Goal: Task Accomplishment & Management: Use online tool/utility

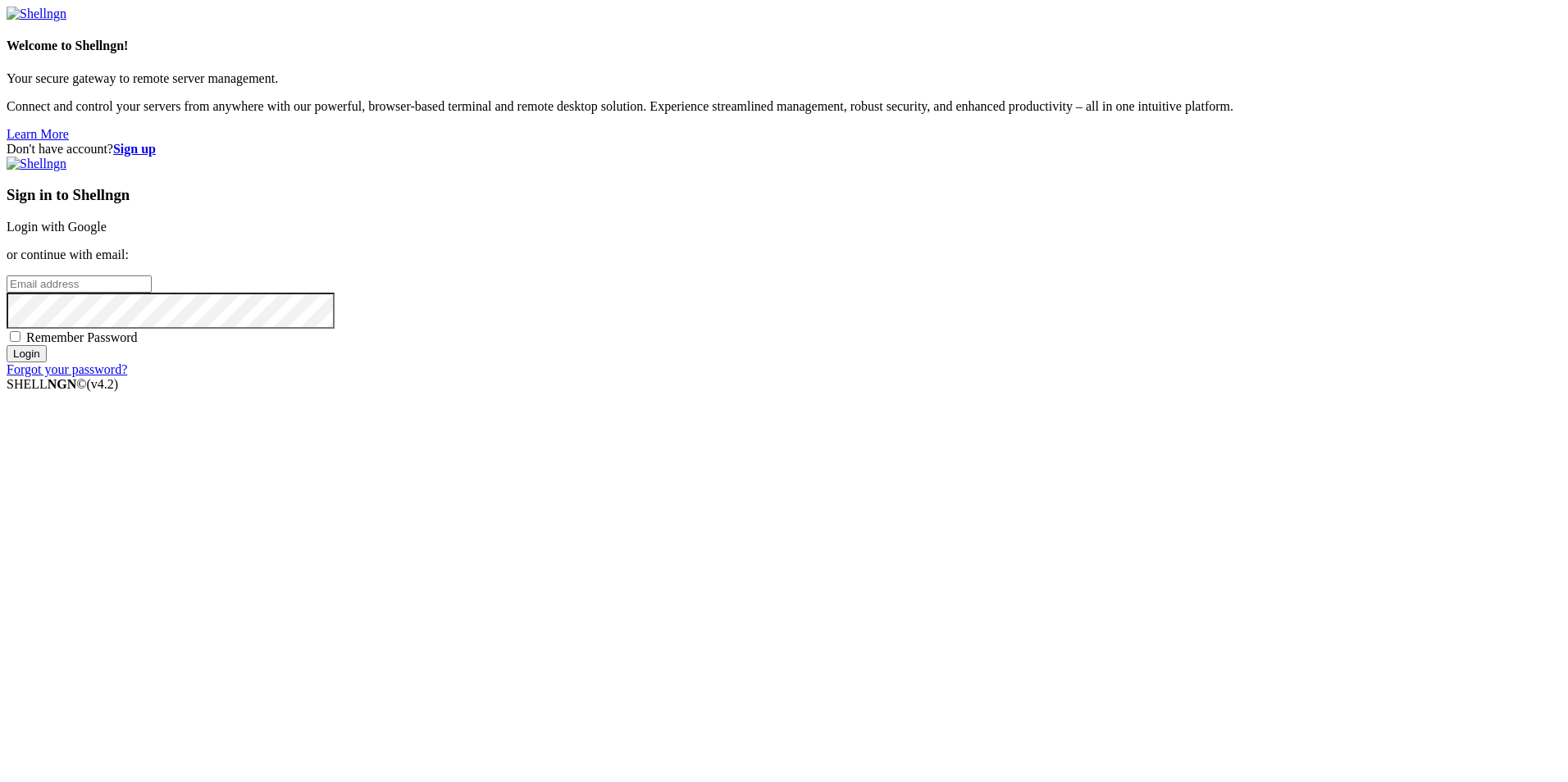
click at [151, 293] on input "email" at bounding box center [80, 284] width 145 height 17
type input "bruxo100x@gmail.com"
click at [47, 363] on input "Login" at bounding box center [27, 354] width 40 height 17
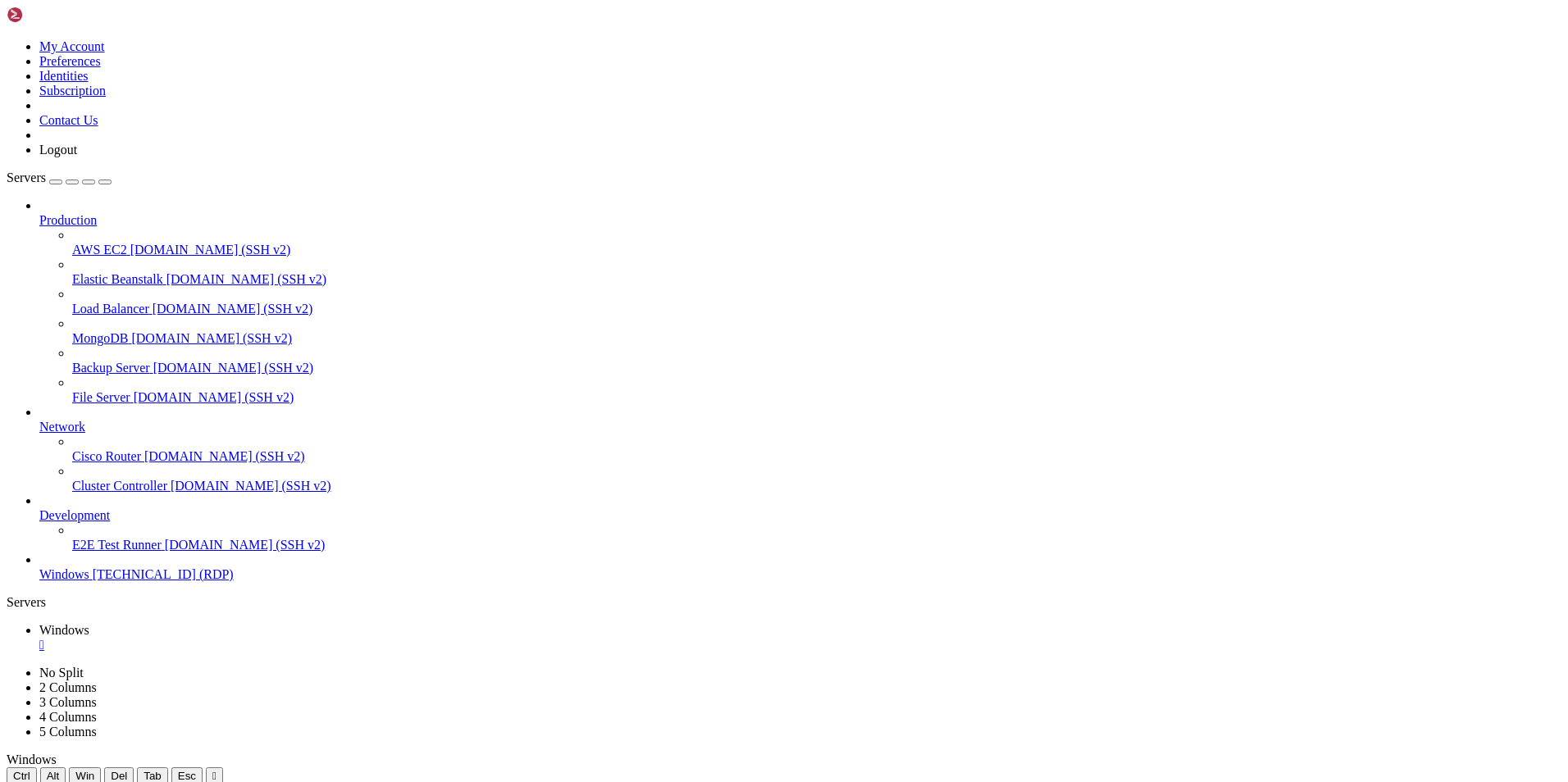
click at [7, 40] on icon at bounding box center [7, 40] width 0 height 0
click at [105, 53] on link "My Account" at bounding box center [73, 47] width 66 height 14
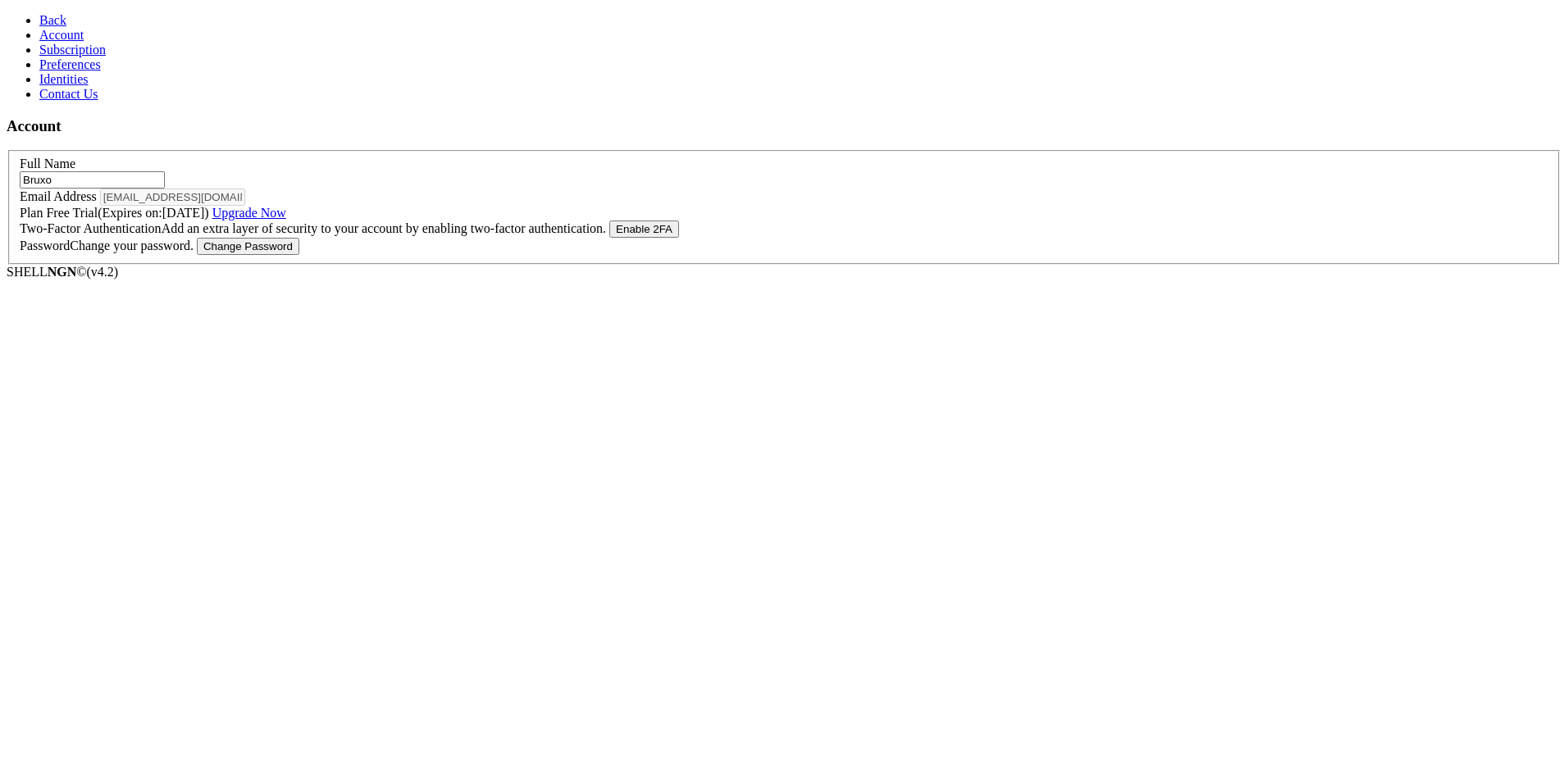
click at [679, 238] on button "Enable 2FA" at bounding box center [645, 228] width 70 height 17
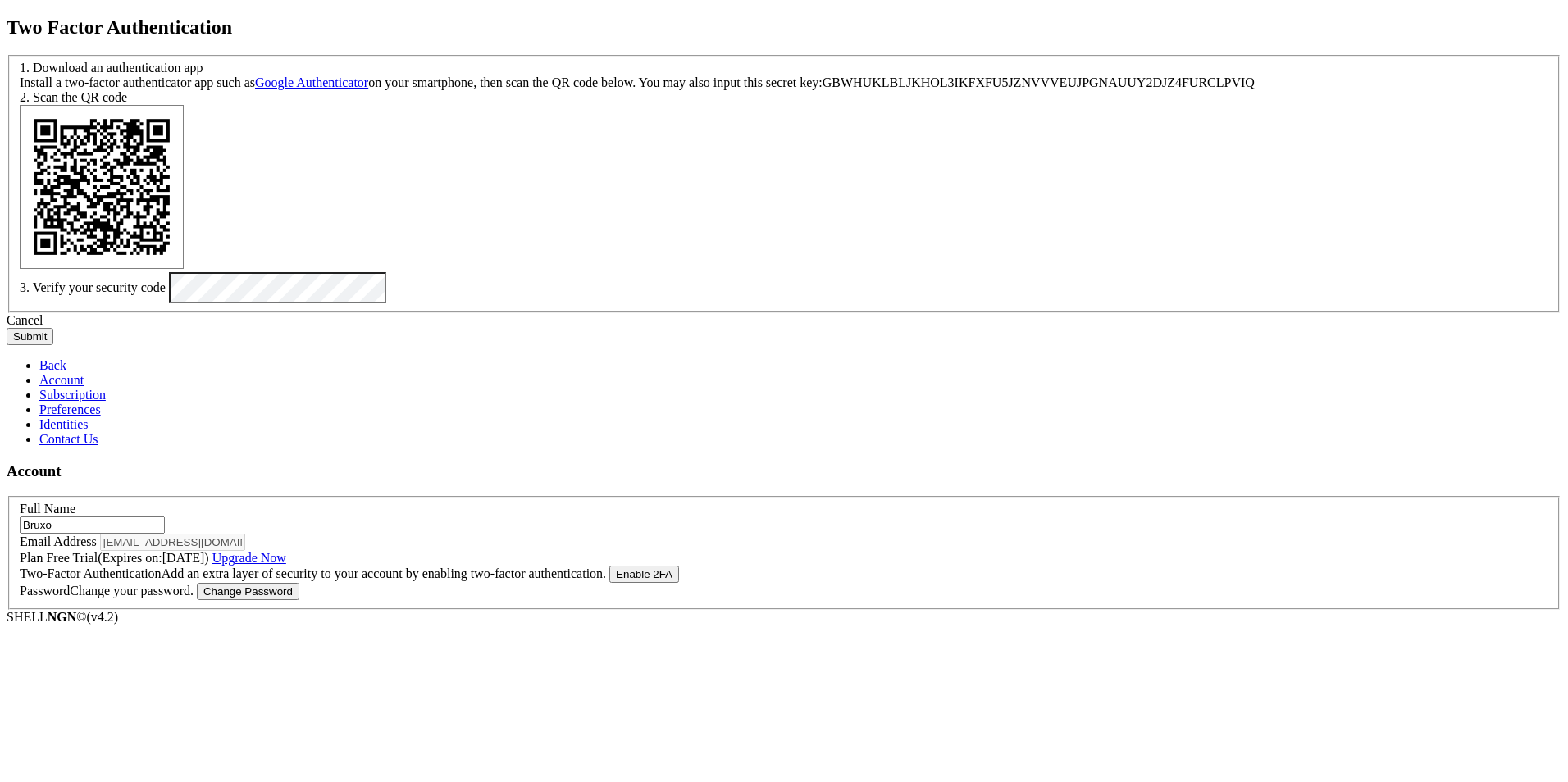
click at [54, 346] on button "Submit" at bounding box center [30, 336] width 47 height 17
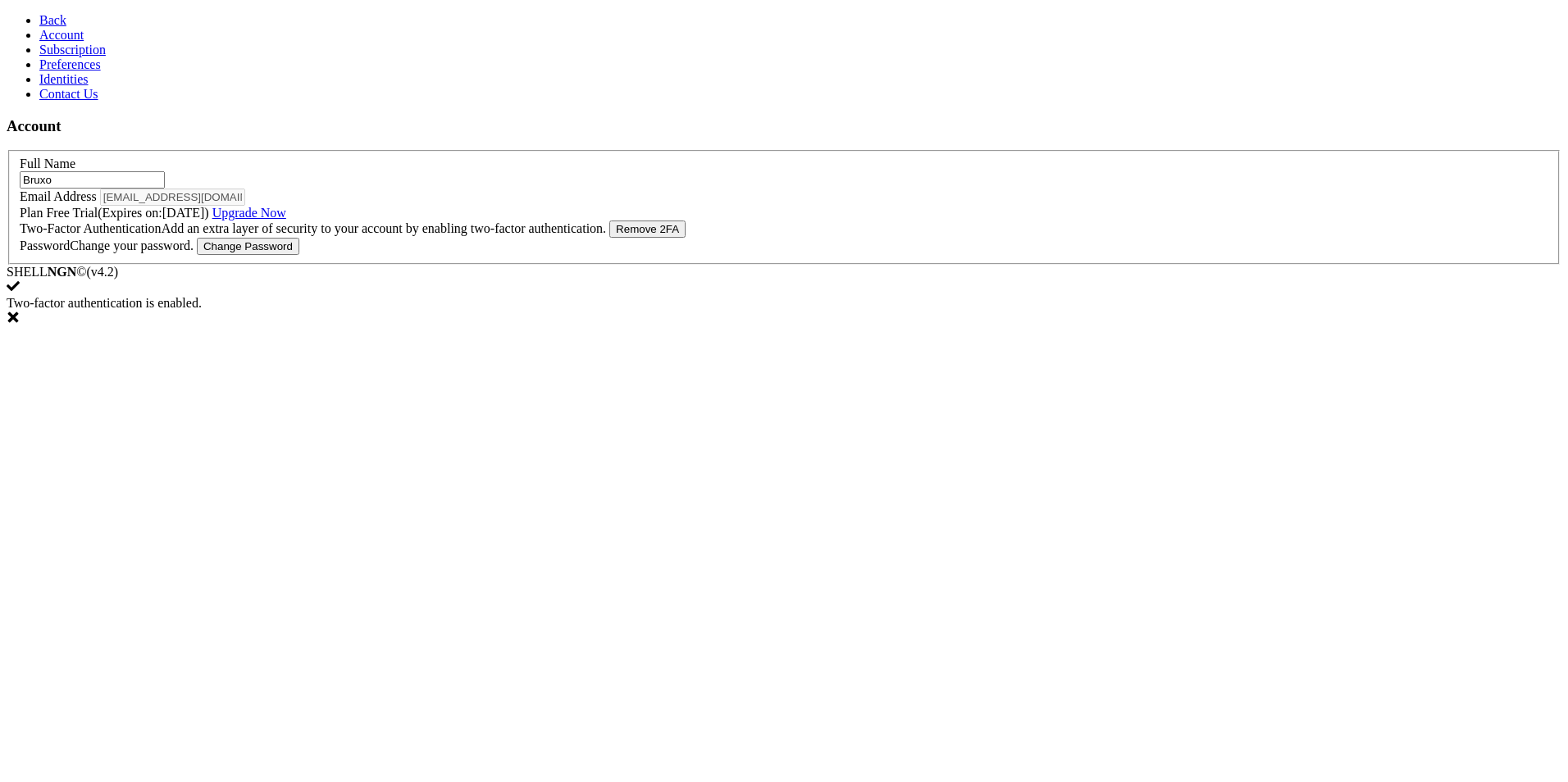
click at [86, 86] on link "Identities" at bounding box center [64, 79] width 49 height 14
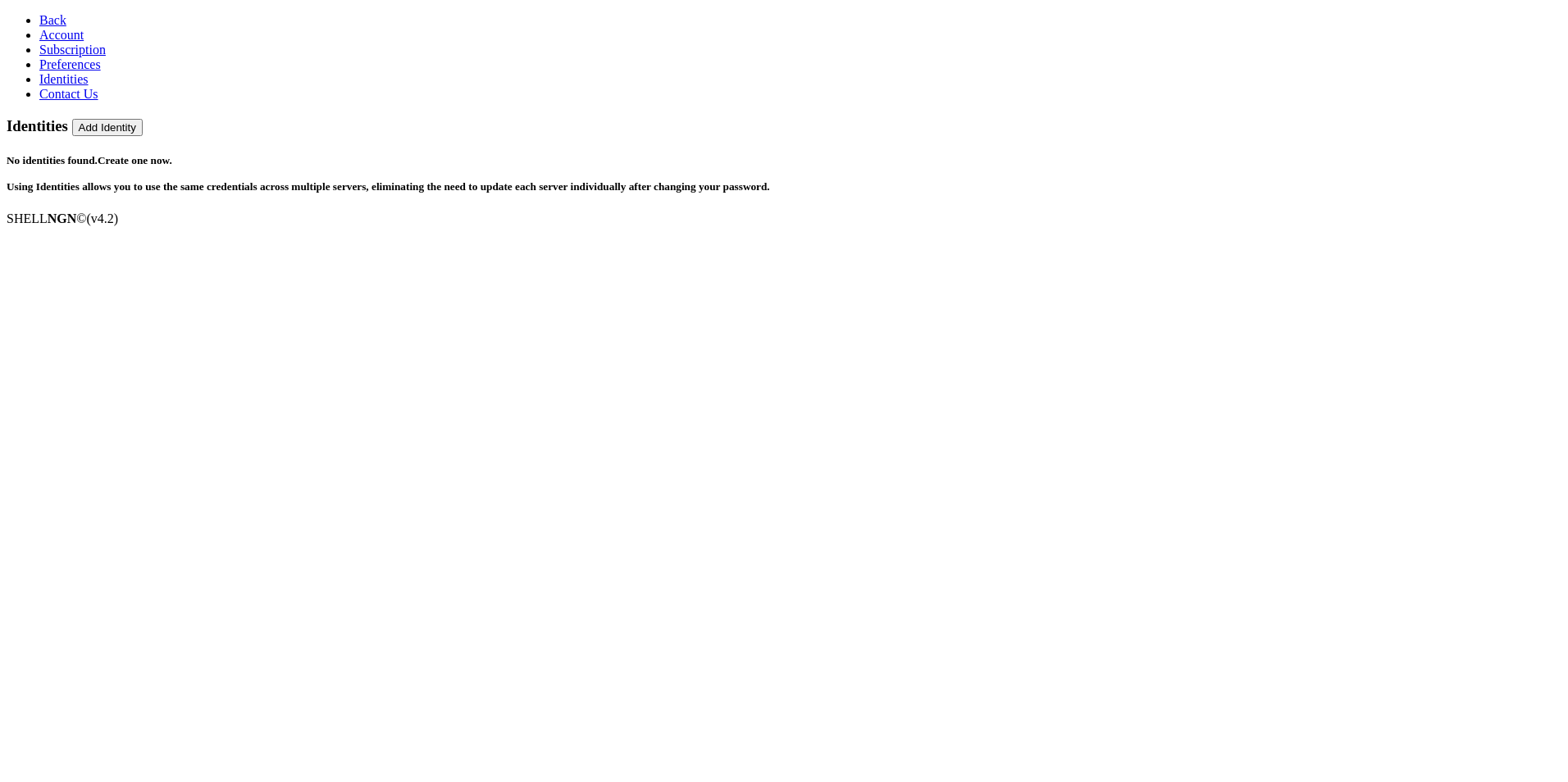
click at [98, 57] on link "Subscription" at bounding box center [73, 50] width 67 height 14
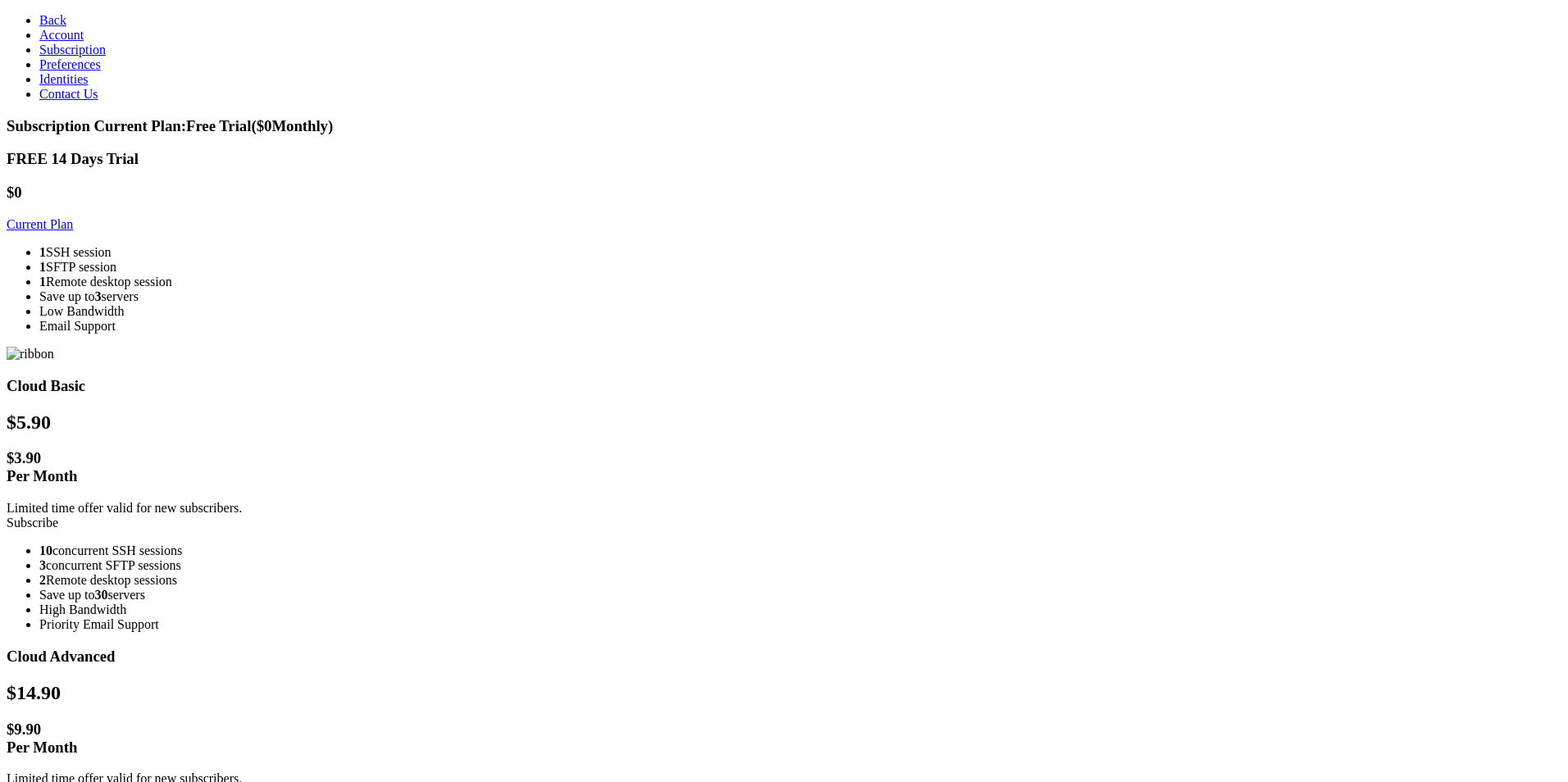
click at [54, 42] on link "Account" at bounding box center [62, 35] width 44 height 14
click at [60, 42] on span "Account" at bounding box center [62, 35] width 44 height 14
click at [54, 42] on link "Account" at bounding box center [62, 35] width 44 height 14
click at [60, 42] on span "Account" at bounding box center [62, 35] width 44 height 14
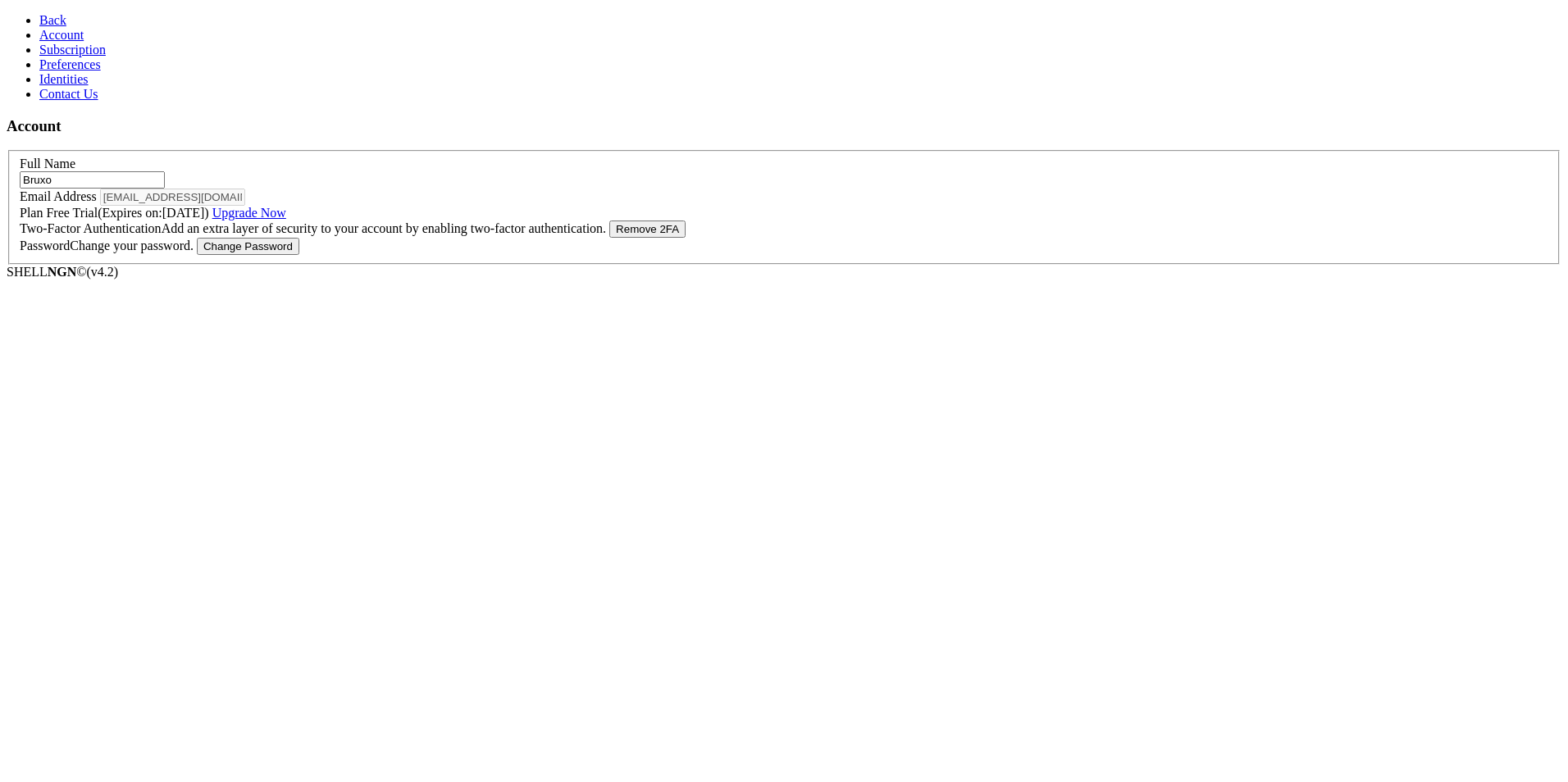
click at [40, 19] on icon at bounding box center [40, 20] width 0 height 14
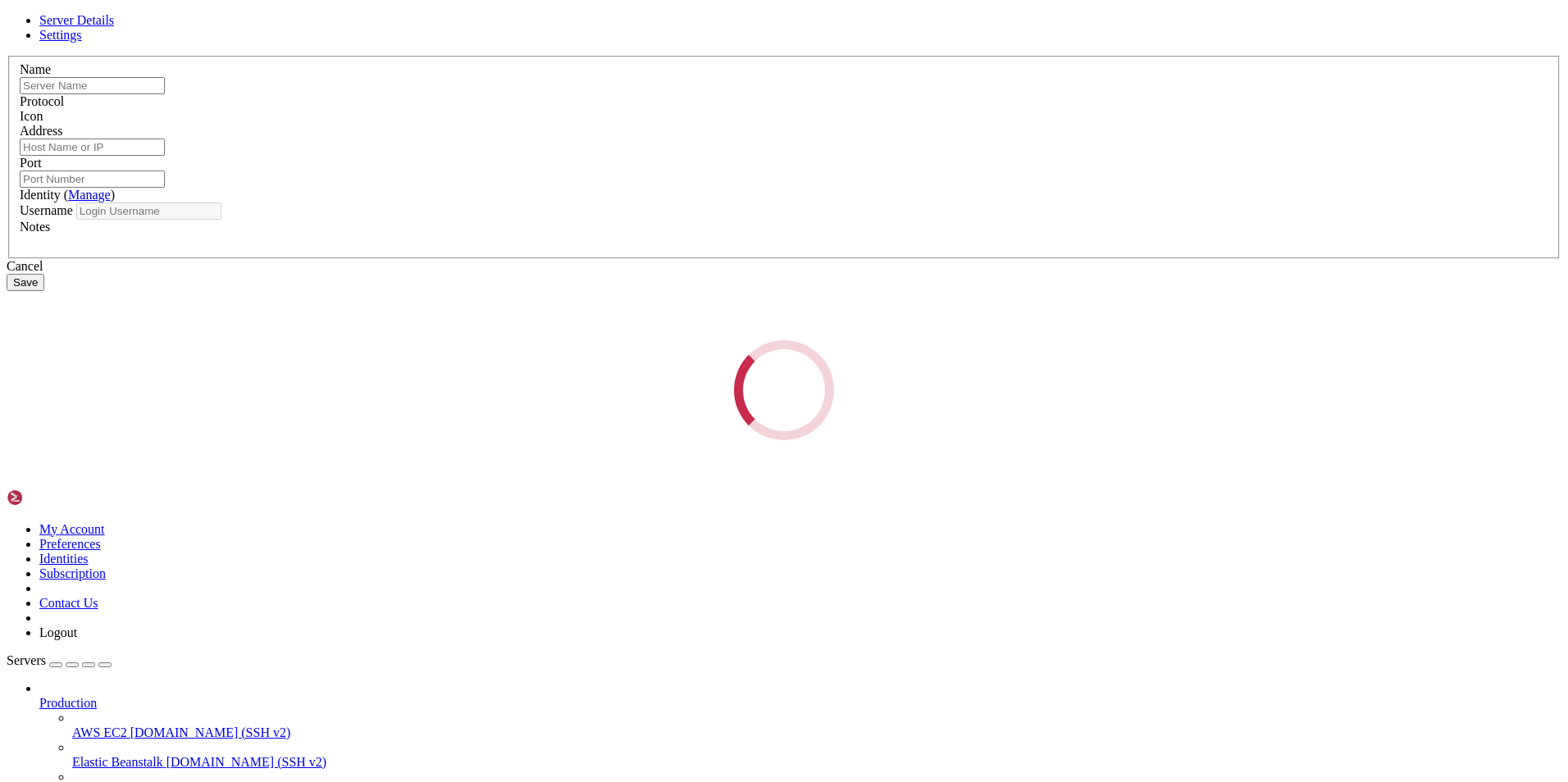
type input "Windows"
type input "[TECHNICAL_ID]"
type input "50415"
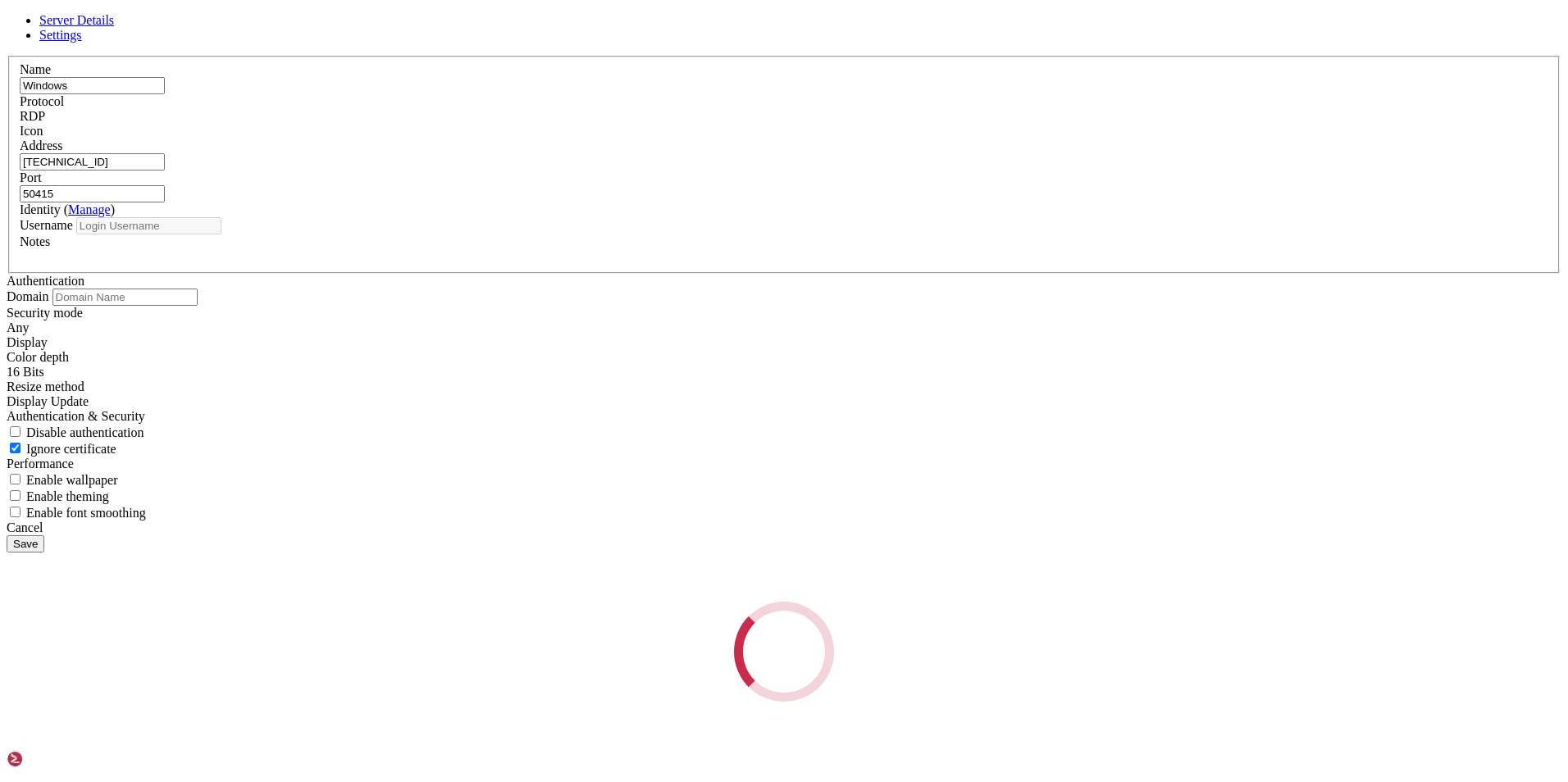
type input "Administrator"
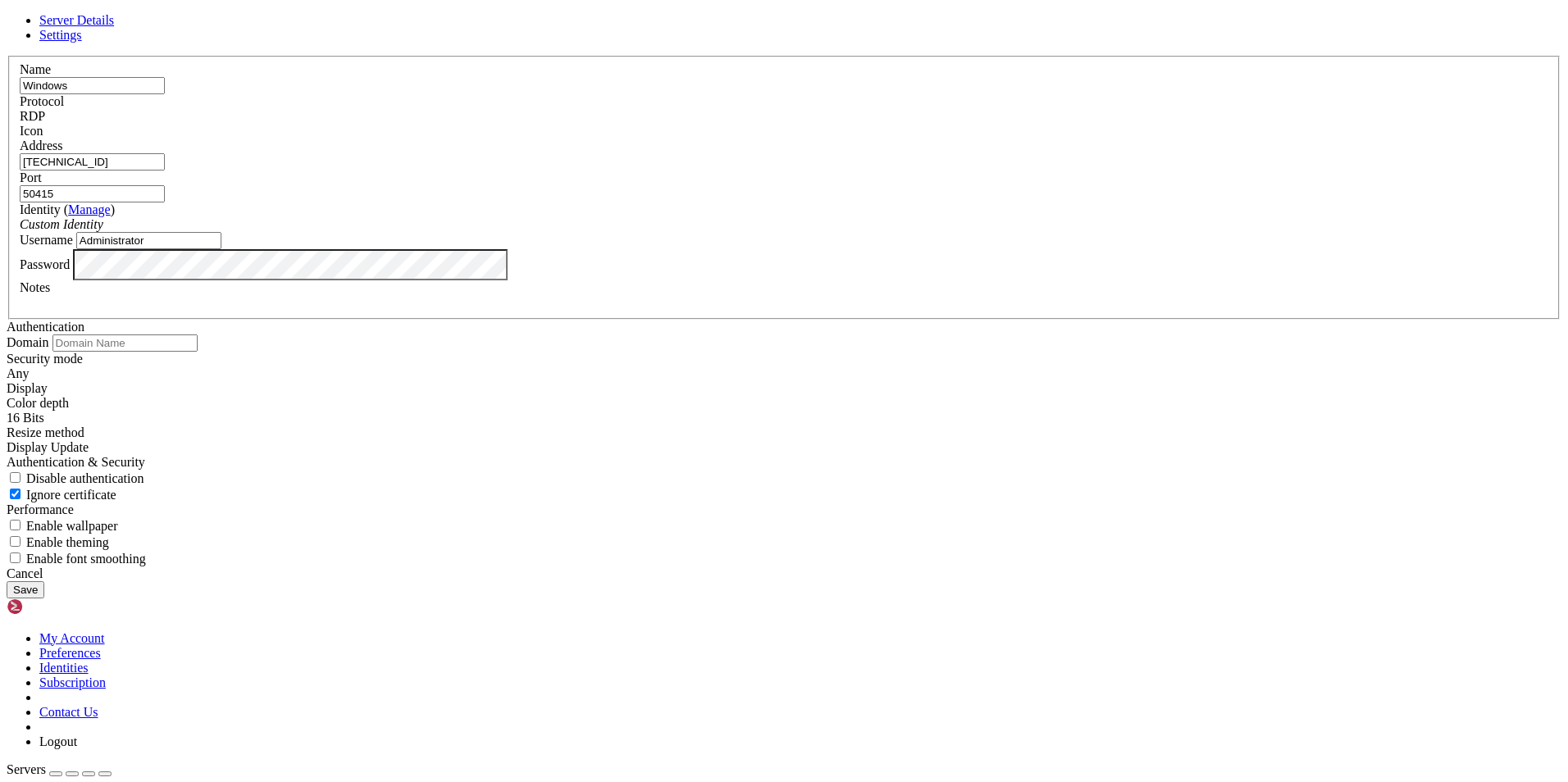
click at [82, 42] on span "Settings" at bounding box center [61, 35] width 43 height 14
click at [747, 367] on div "Any" at bounding box center [784, 374] width 1555 height 15
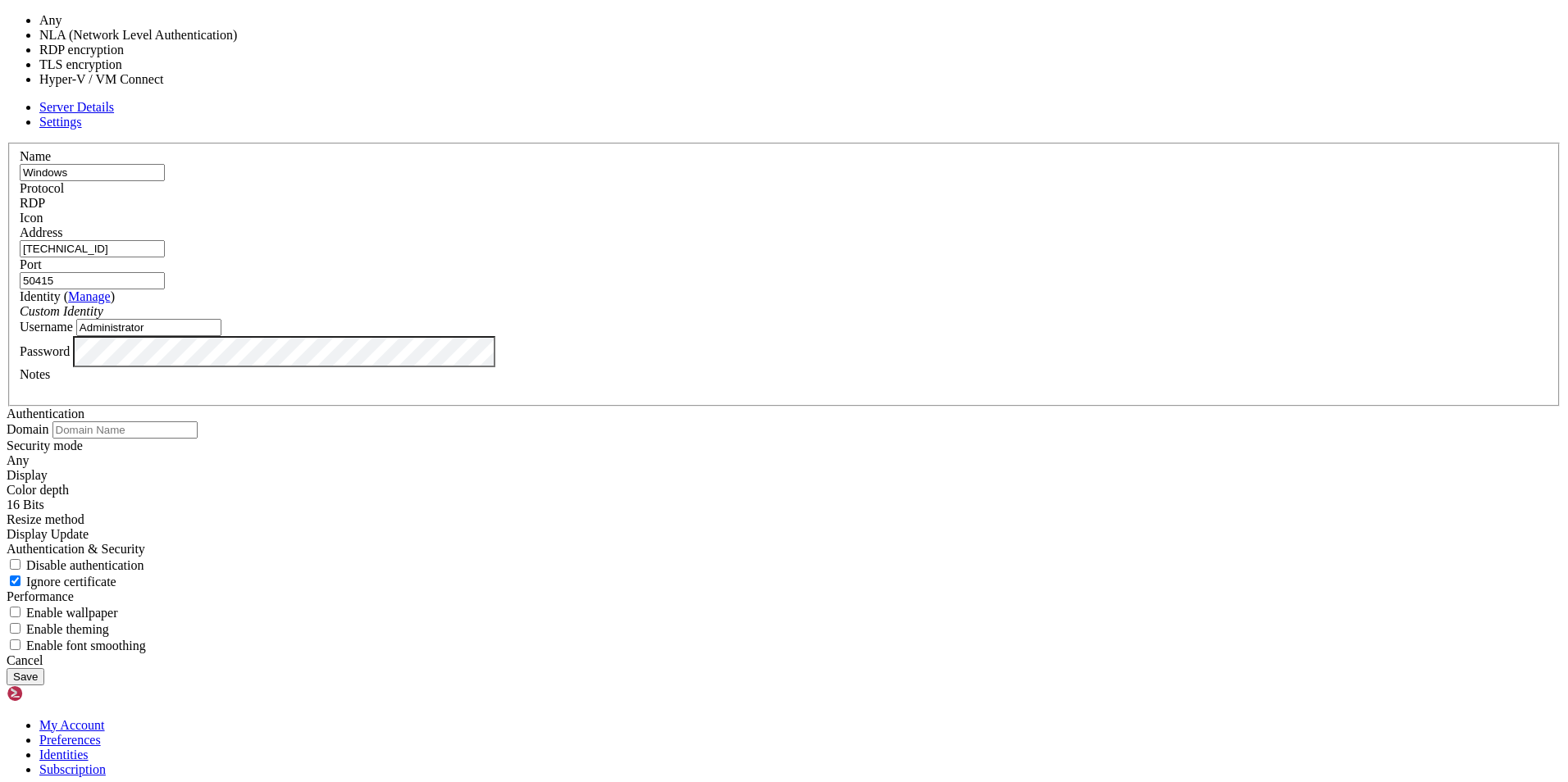
click at [880, 406] on div "Authentication Domain Security mode Any Display Color depth 16 Bits" at bounding box center [784, 530] width 1555 height 247
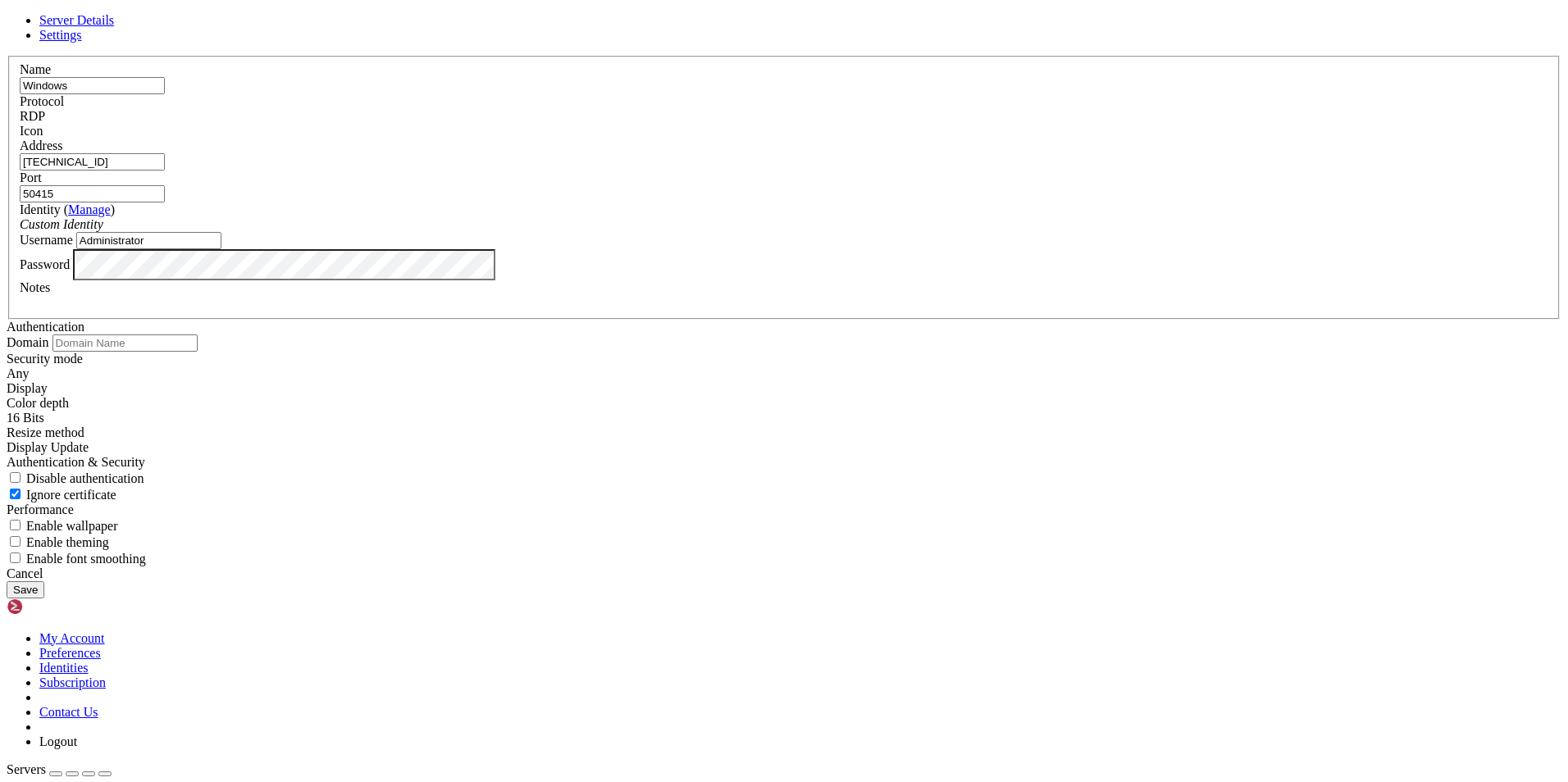
click at [778, 455] on div "Display Update" at bounding box center [784, 447] width 1555 height 15
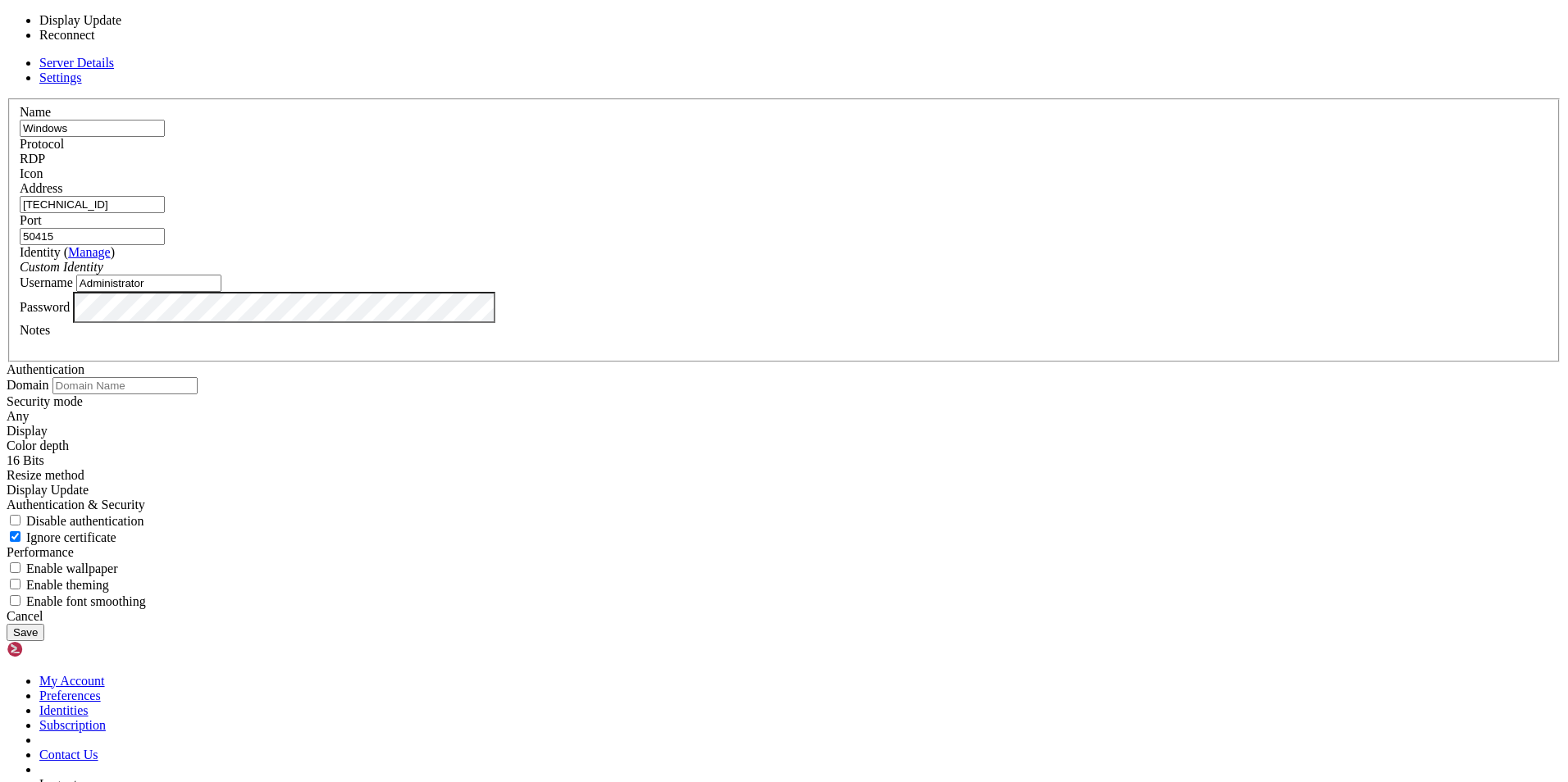
click at [925, 475] on div "Authentication Domain Security mode Any Display Color depth 16 Bits" at bounding box center [784, 486] width 1555 height 247
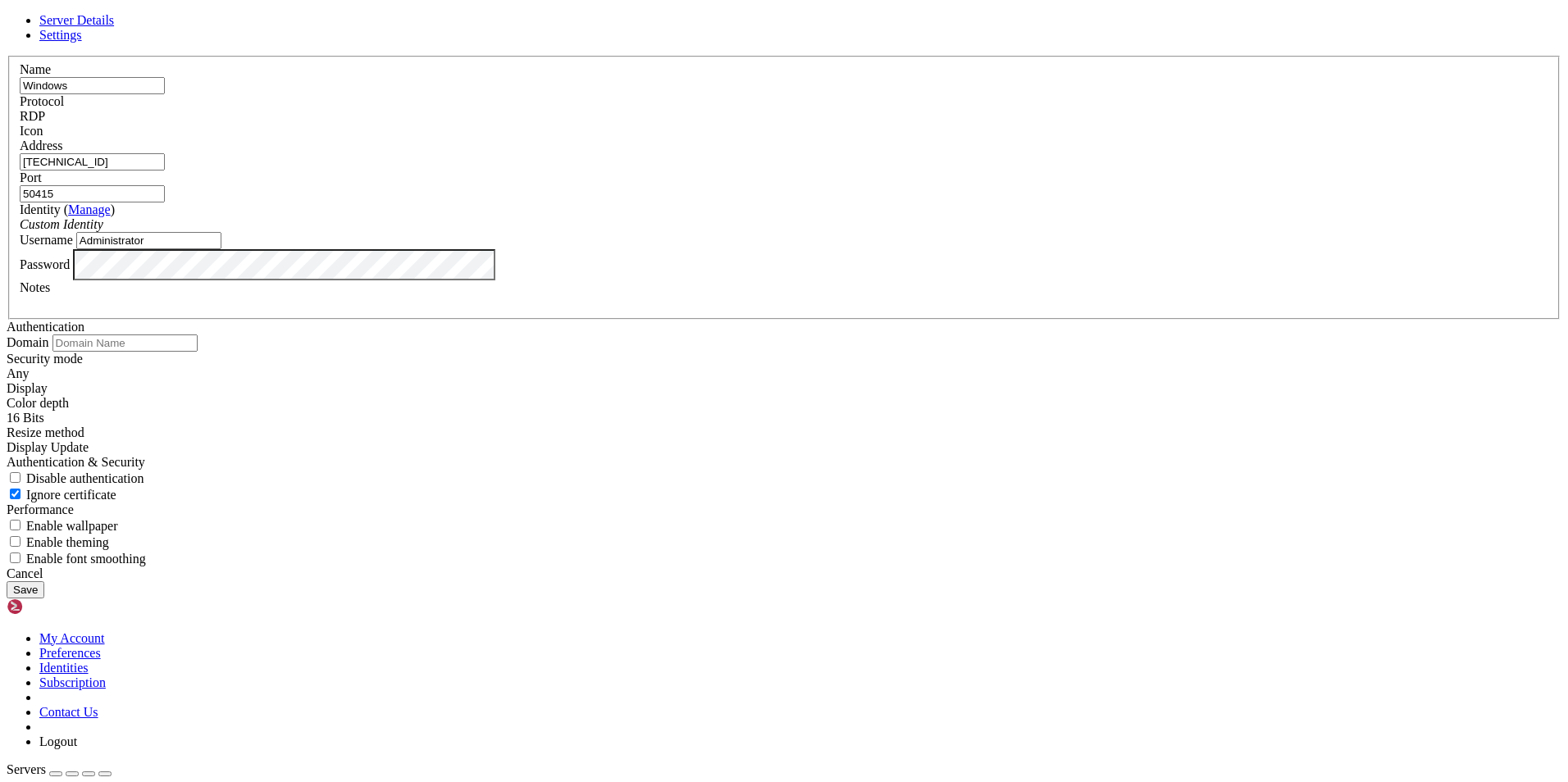
click at [883, 582] on div "Cancel" at bounding box center [784, 574] width 1555 height 15
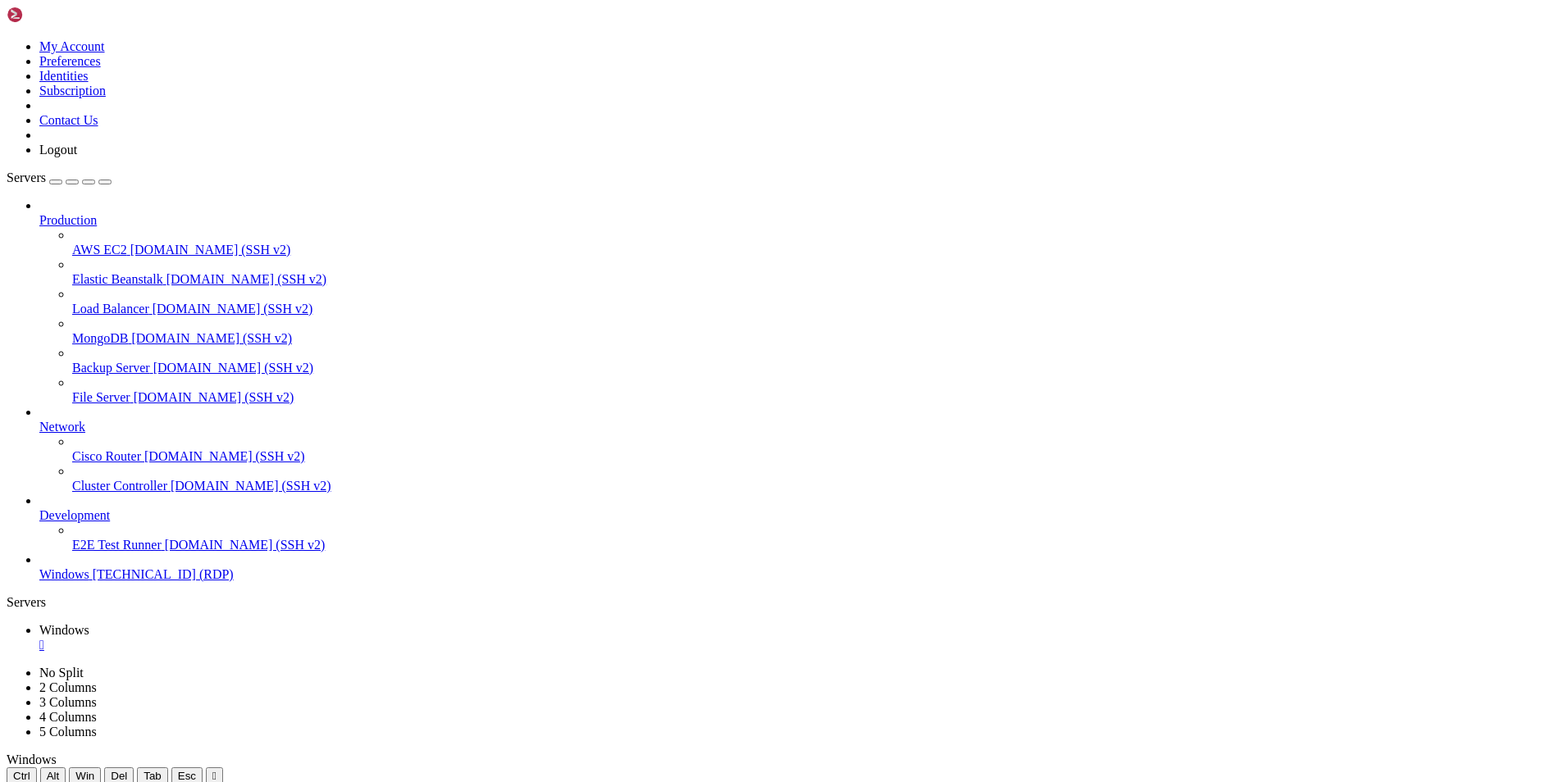
click at [68, 582] on span "Windows" at bounding box center [65, 575] width 50 height 14
click at [100, 552] on span "E2E Test Runner" at bounding box center [117, 545] width 90 height 14
click at [296, 639] on div "" at bounding box center [801, 646] width 1522 height 15
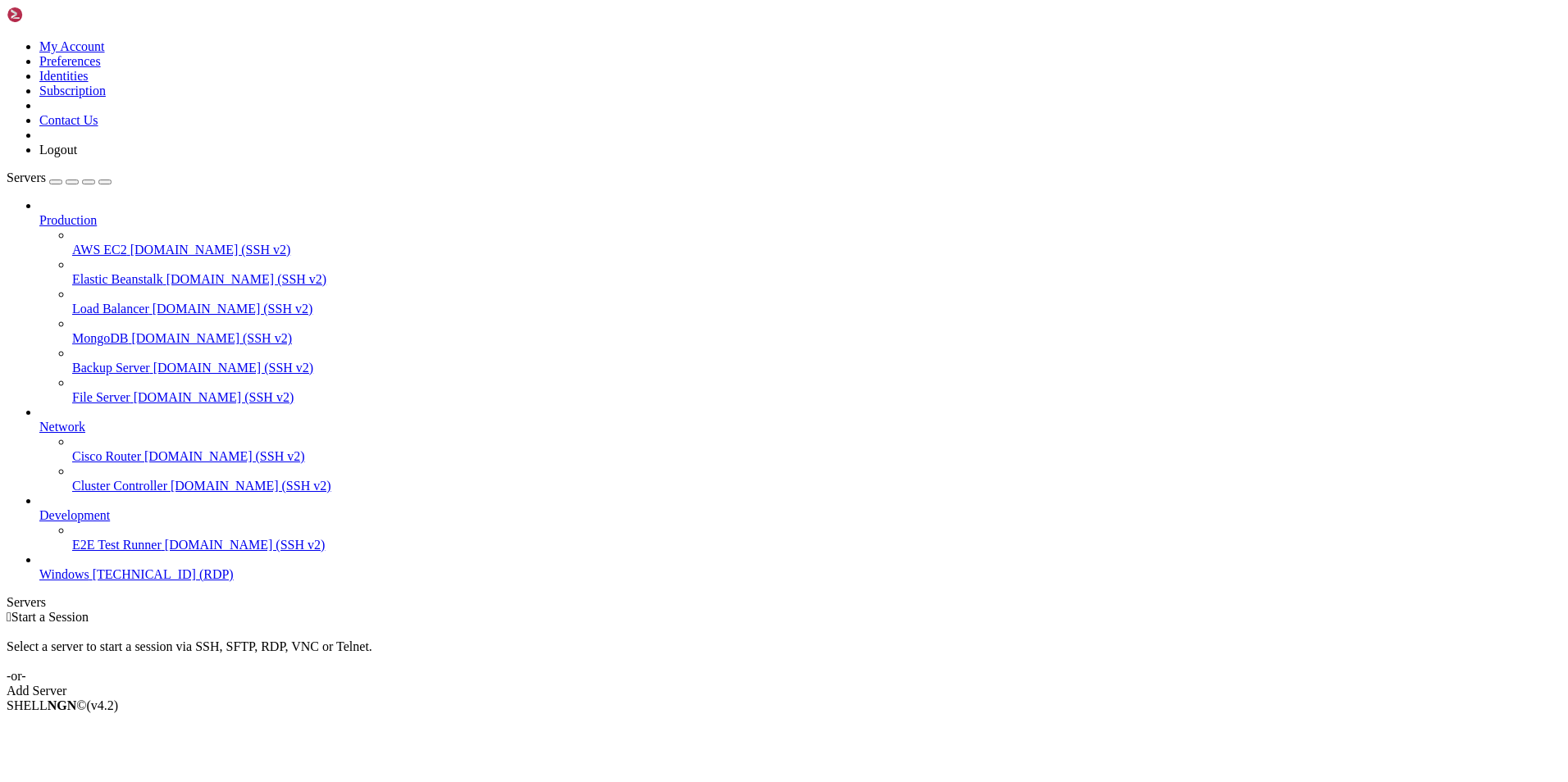
click at [90, 582] on span "Windows" at bounding box center [65, 575] width 50 height 14
click at [101, 19] on img at bounding box center [54, 15] width 95 height 16
click at [136, 523] on link "Development" at bounding box center [801, 515] width 1522 height 15
click at [113, 552] on span "E2E Test Runner" at bounding box center [117, 545] width 90 height 14
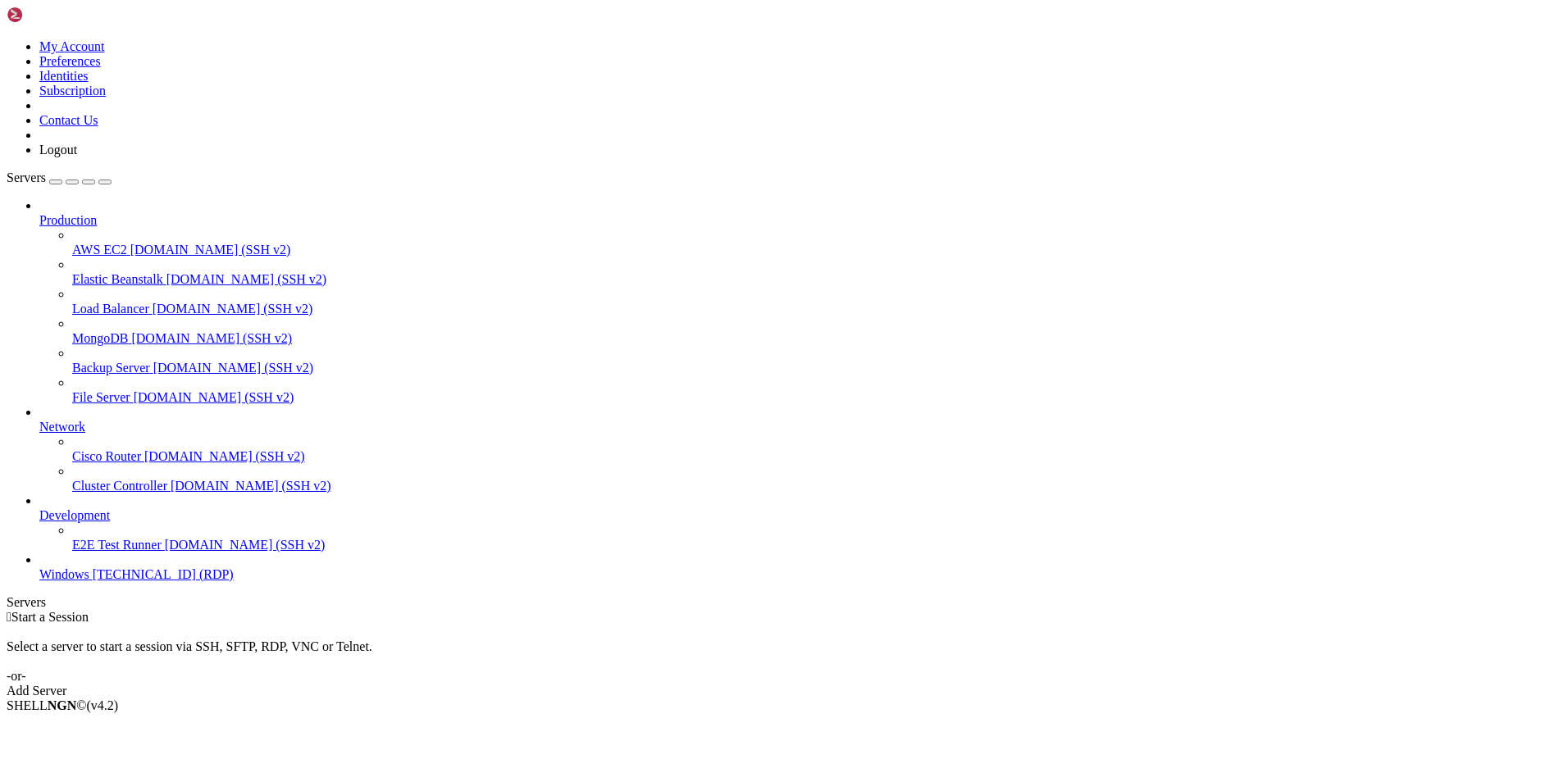
click at [97, 582] on span "[TECHNICAL_ID] (RDP)" at bounding box center [163, 575] width 141 height 14
click at [131, 243] on span "[DOMAIN_NAME] (SSH v2)" at bounding box center [210, 250] width 160 height 14
click at [56, 182] on div "button" at bounding box center [56, 182] width 0 height 0
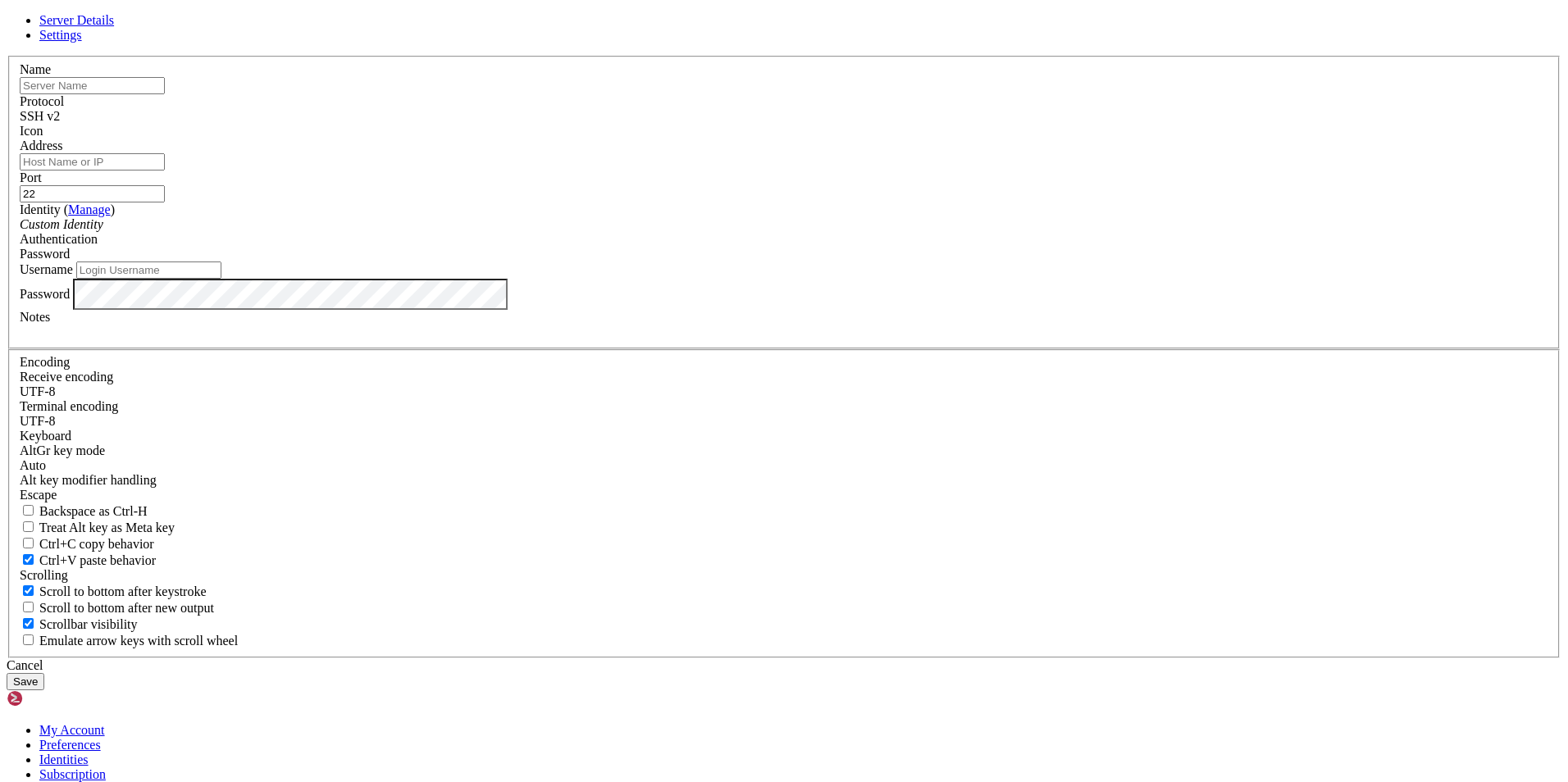
click at [82, 42] on link "Settings" at bounding box center [61, 35] width 43 height 14
click at [871, 658] on div "Cancel" at bounding box center [784, 665] width 1555 height 15
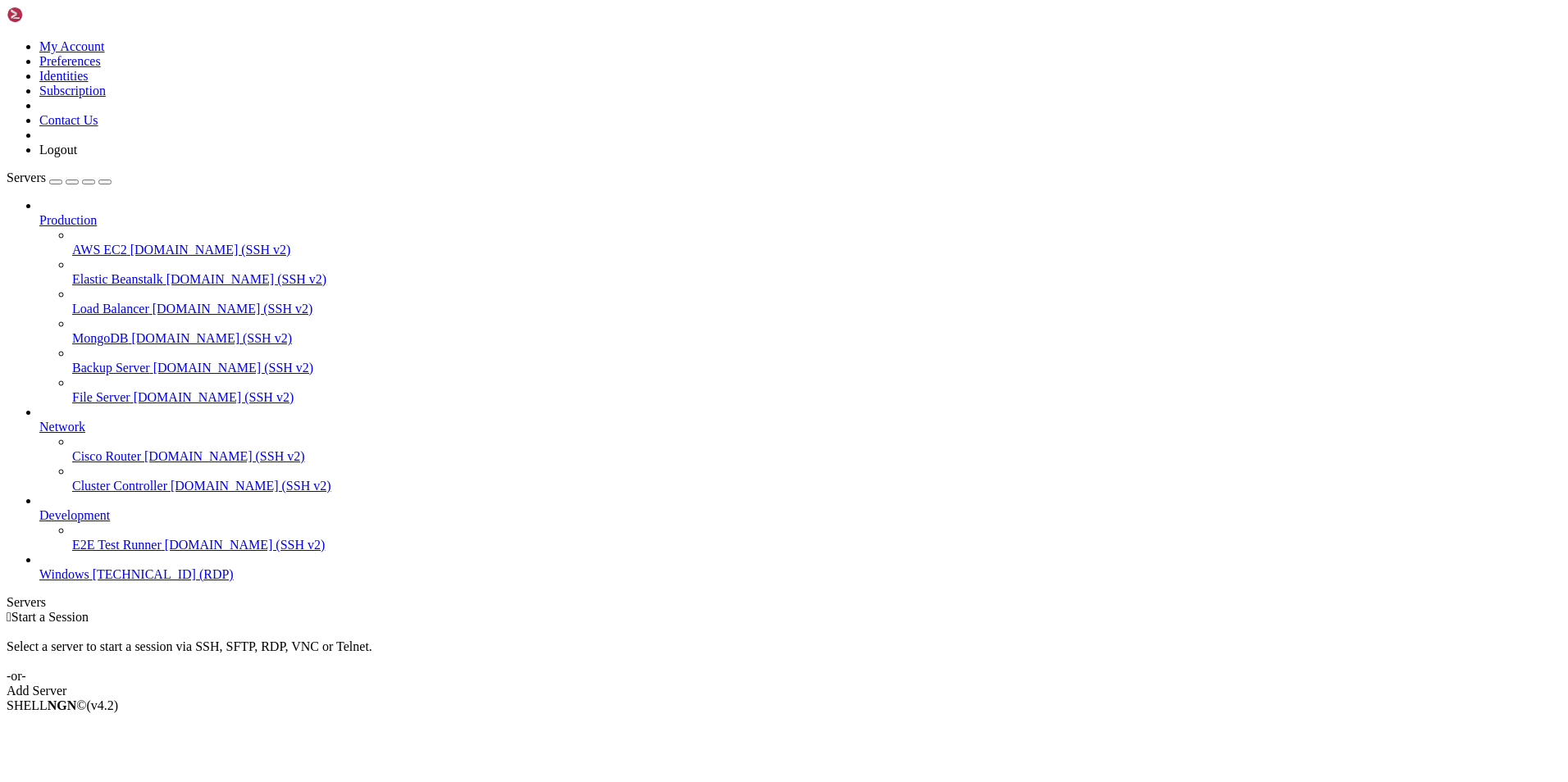
click at [93, 582] on span "[TECHNICAL_ID] (RDP)" at bounding box center [163, 575] width 141 height 14
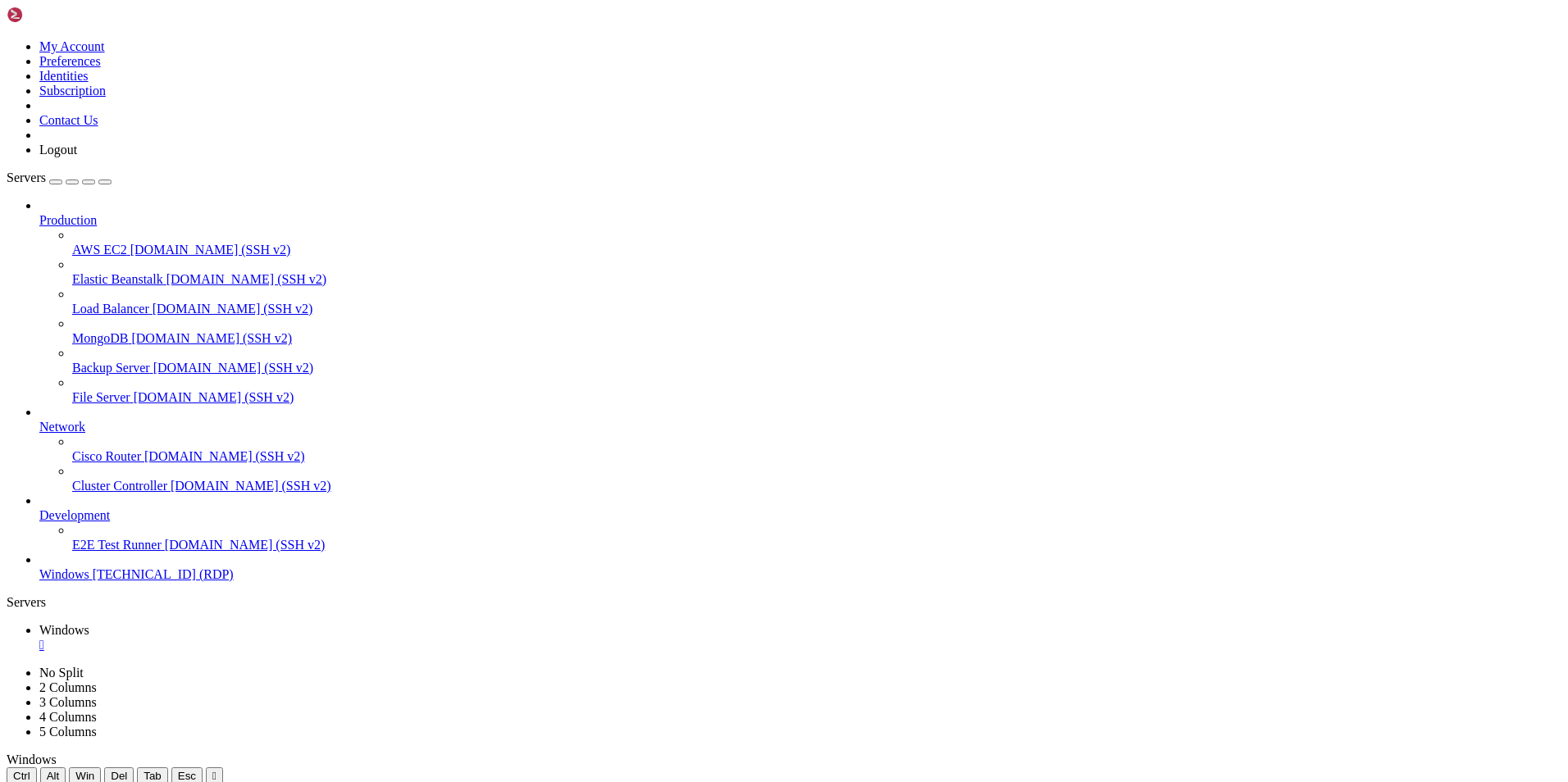
click at [93, 582] on span "[TECHNICAL_ID] (RDP)" at bounding box center [163, 575] width 141 height 14
click at [891, 782] on div at bounding box center [784, 785] width 1555 height 0
click at [216, 770] on div "" at bounding box center [214, 776] width 4 height 12
click at [890, 782] on div at bounding box center [784, 785] width 1555 height 0
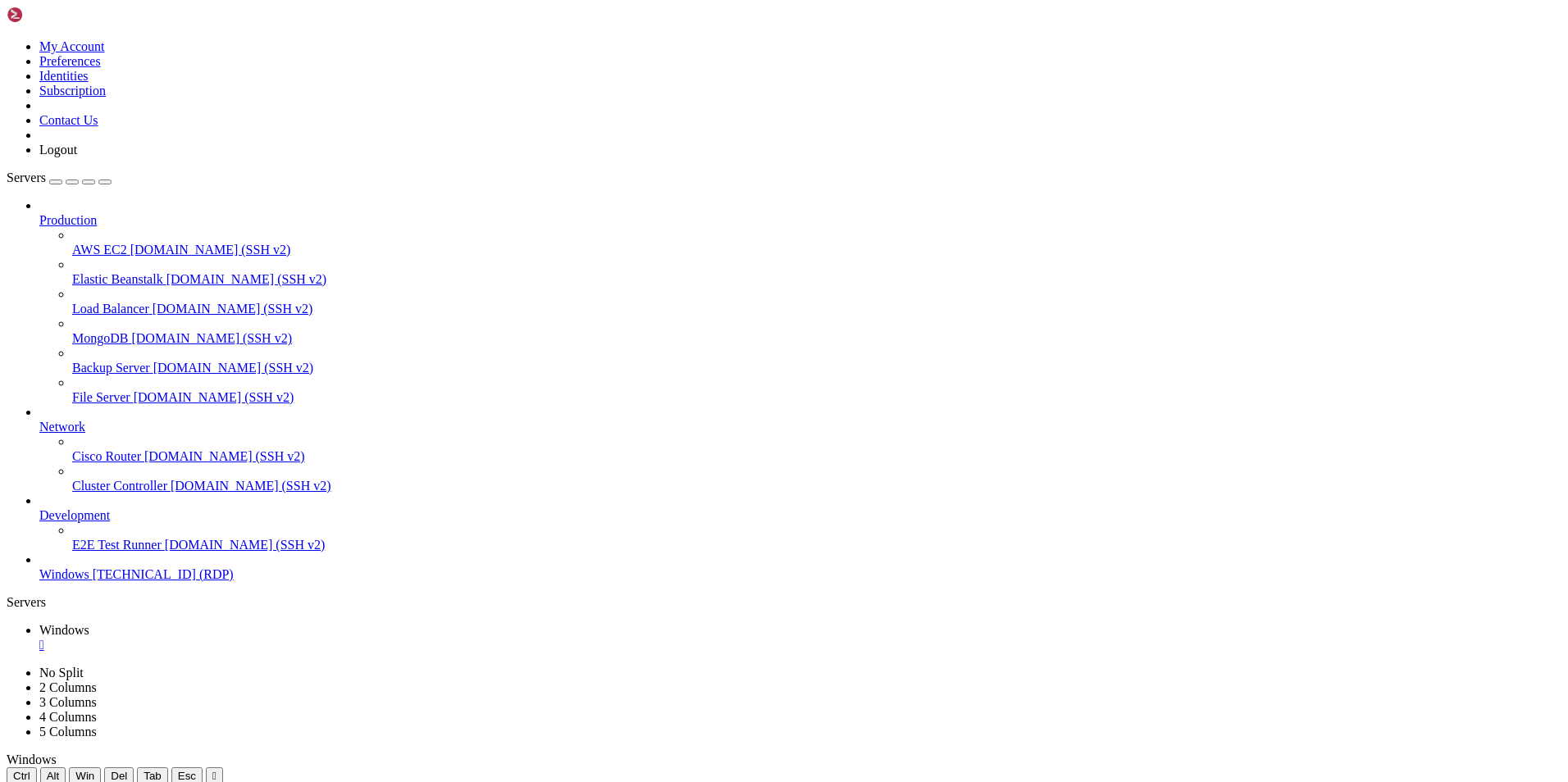
click at [105, 182] on icon "button" at bounding box center [105, 182] width 0 height 0
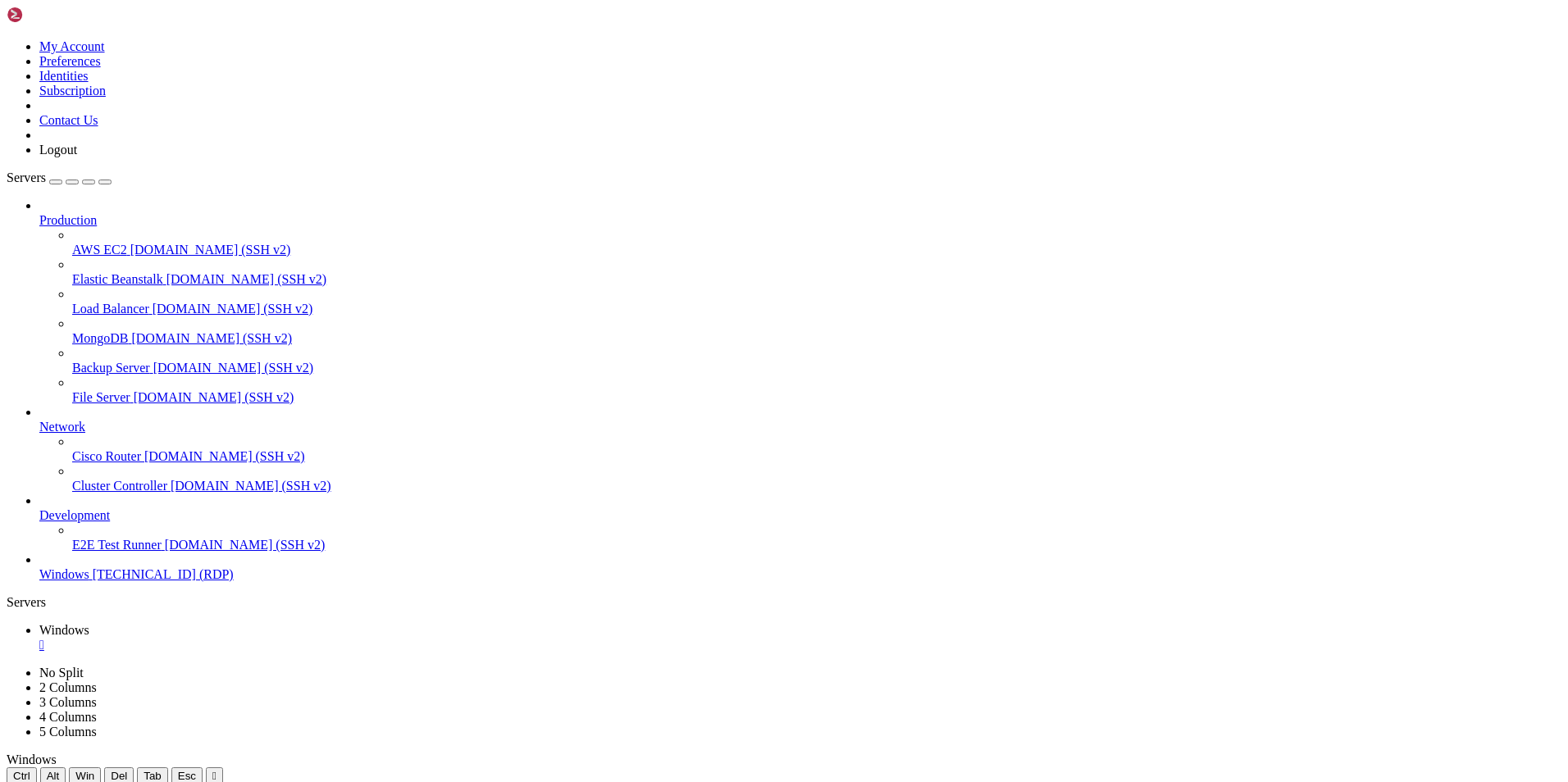
drag, startPoint x: 511, startPoint y: 901, endPoint x: 1149, endPoint y: 935, distance: 638.9
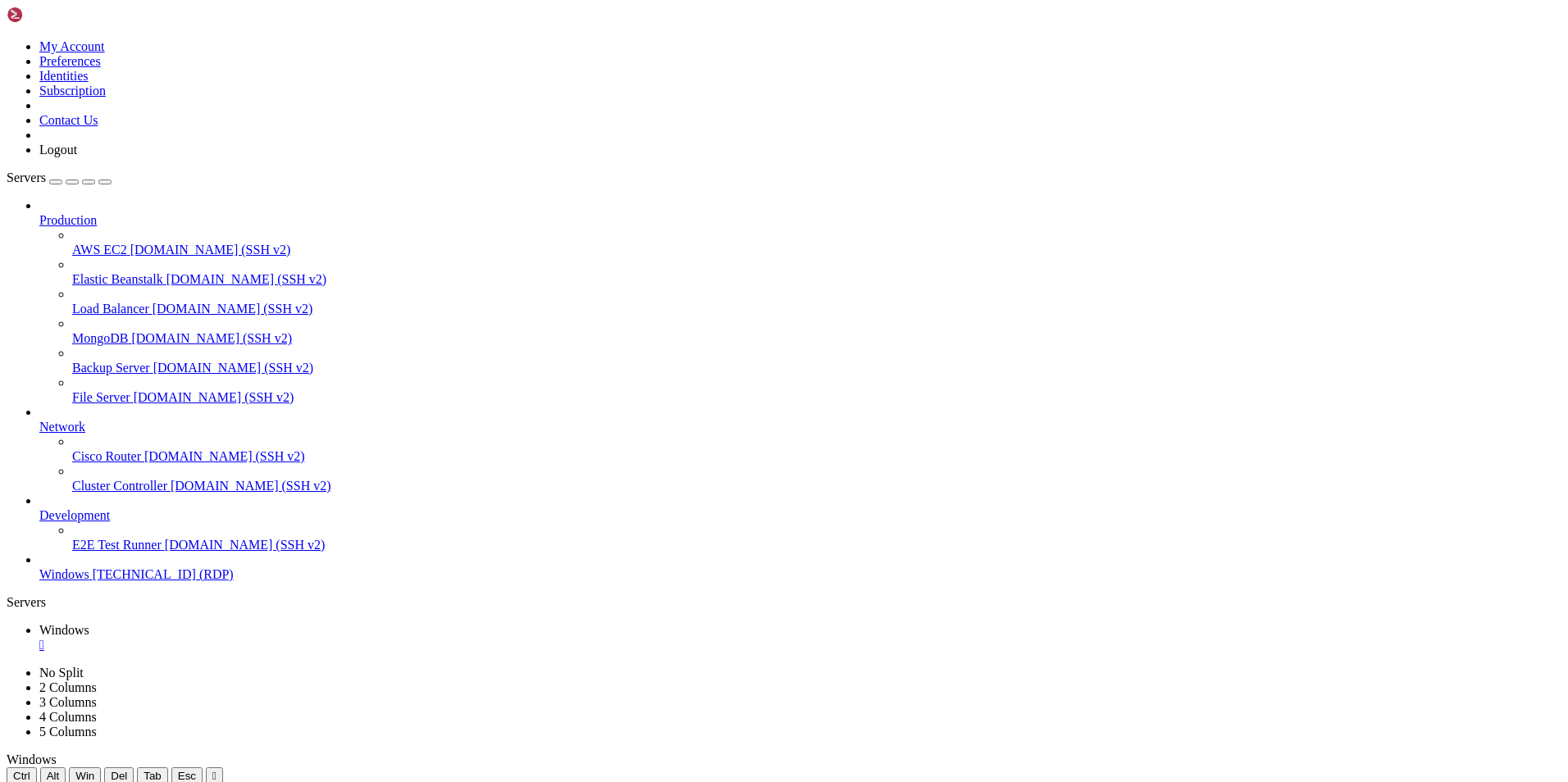
drag, startPoint x: 736, startPoint y: 869, endPoint x: 244, endPoint y: 812, distance: 495.3
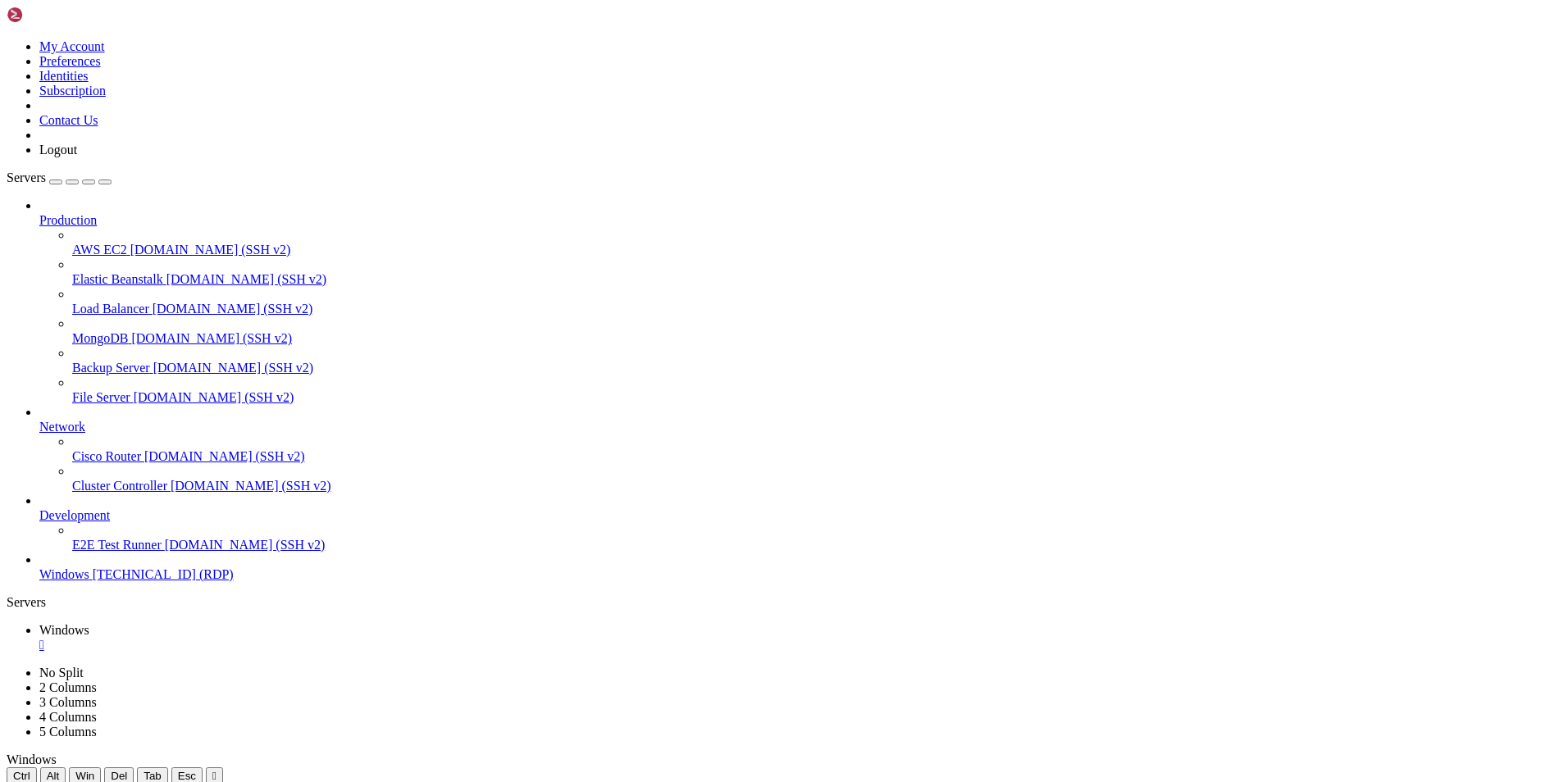
drag, startPoint x: 751, startPoint y: 797, endPoint x: 1398, endPoint y: 936, distance: 661.8
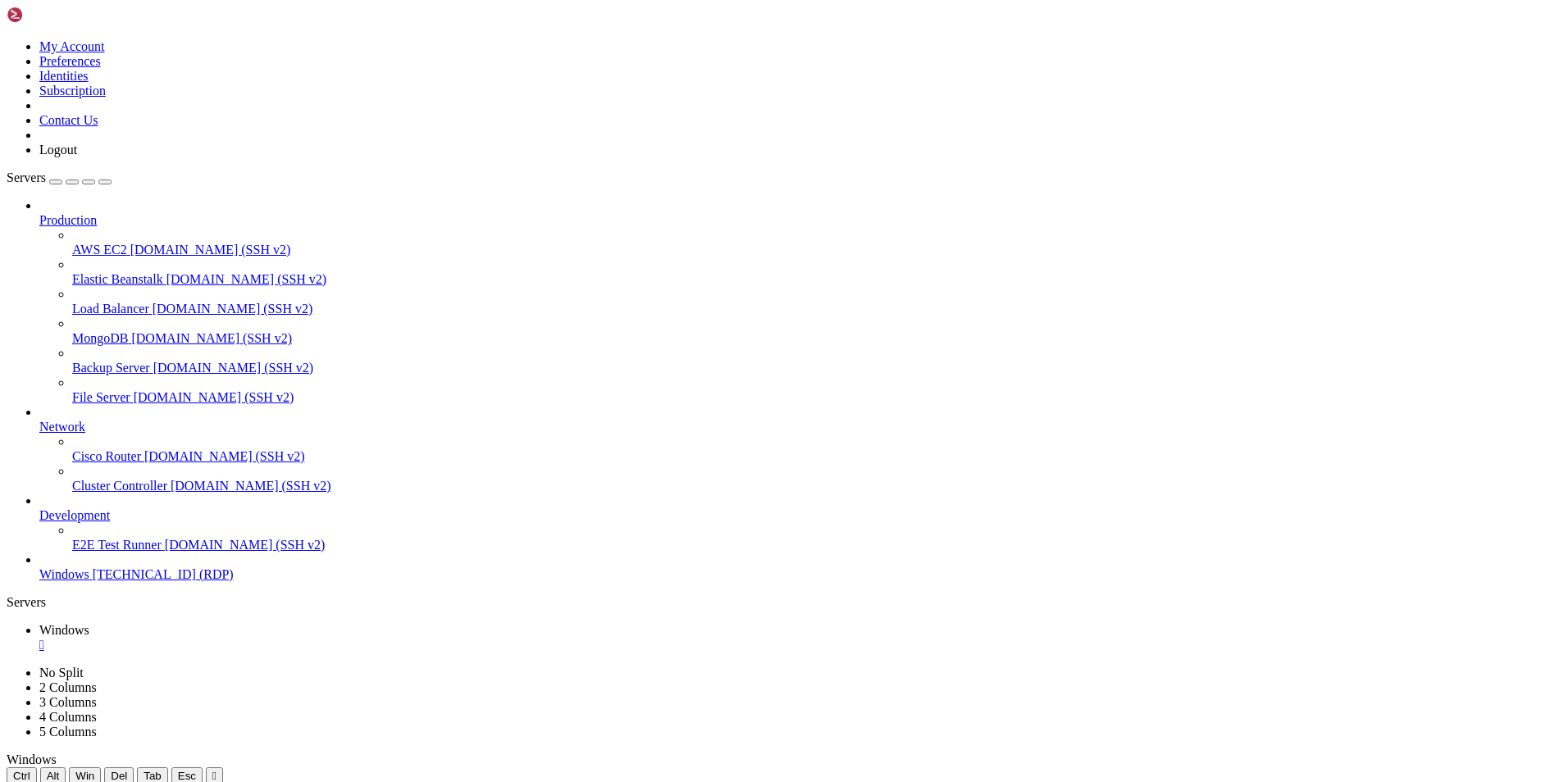
drag, startPoint x: 1083, startPoint y: 898, endPoint x: 1061, endPoint y: 829, distance: 72.4
